Goal: Obtain resource: Download file/media

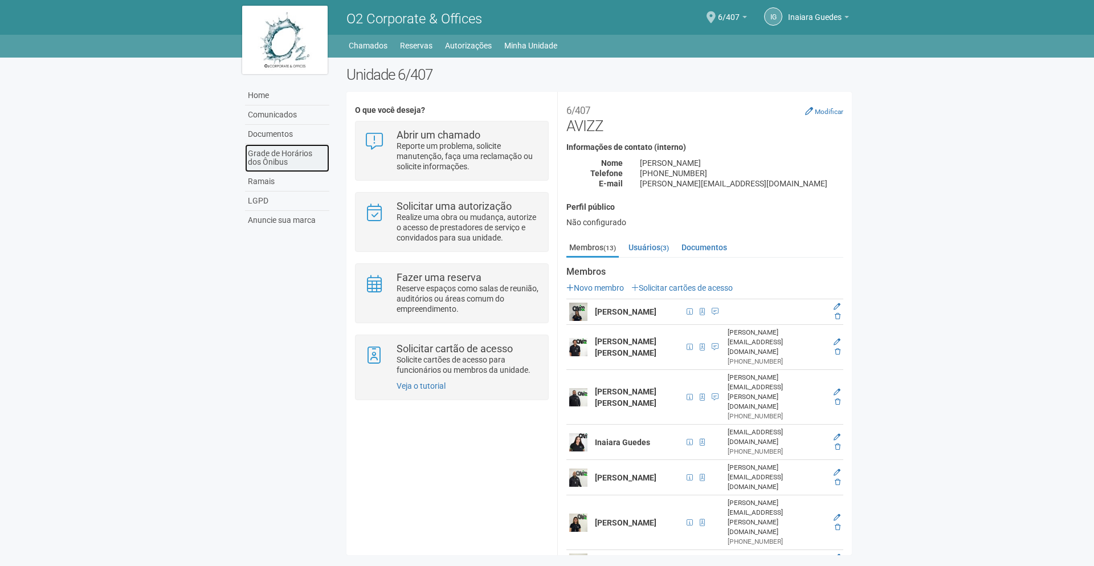
click at [303, 150] on link "Grade de Horários dos Ônibus" at bounding box center [287, 158] width 84 height 28
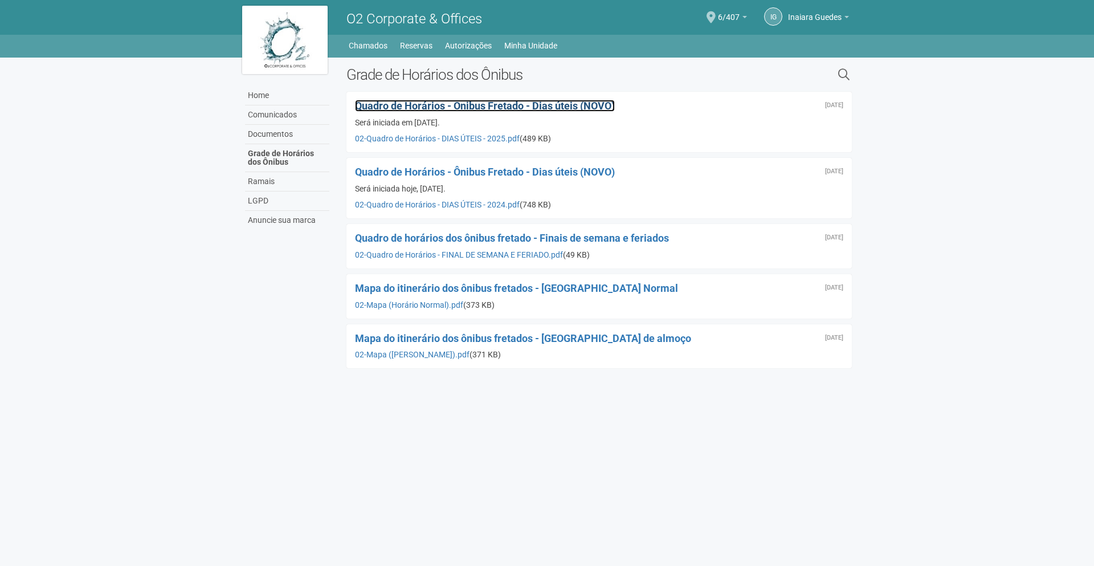
drag, startPoint x: 573, startPoint y: 286, endPoint x: 566, endPoint y: 106, distance: 180.2
click at [566, 106] on span "Quadro de Horários - Ônibus Fretado - Dias úteis (NOVO)" at bounding box center [485, 106] width 260 height 12
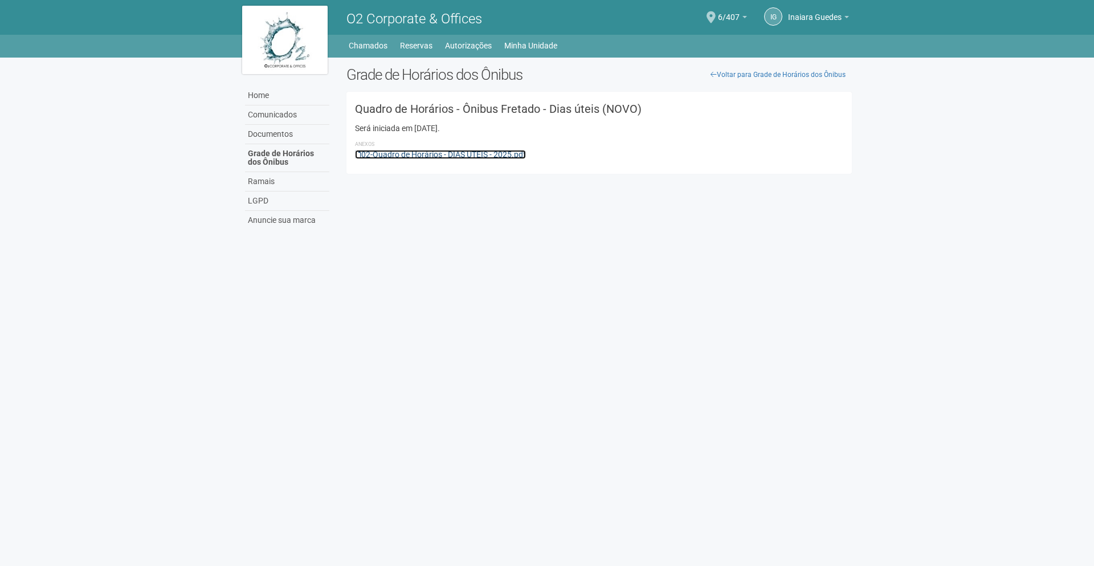
click at [509, 153] on link "02-Quadro de Horários - DIAS ÚTEIS - 2025.pdf" at bounding box center [440, 154] width 171 height 9
